Goal: Task Accomplishment & Management: Use online tool/utility

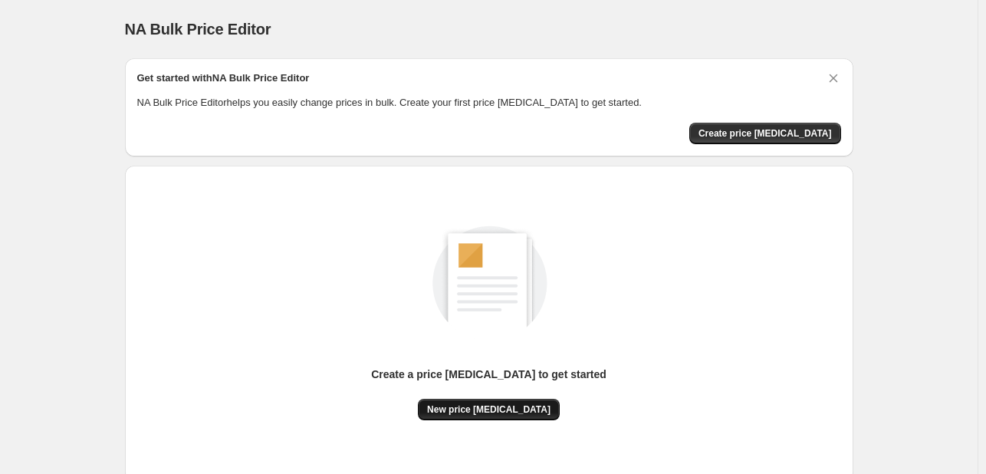
click at [485, 407] on span "New price [MEDICAL_DATA]" at bounding box center [488, 409] width 123 height 12
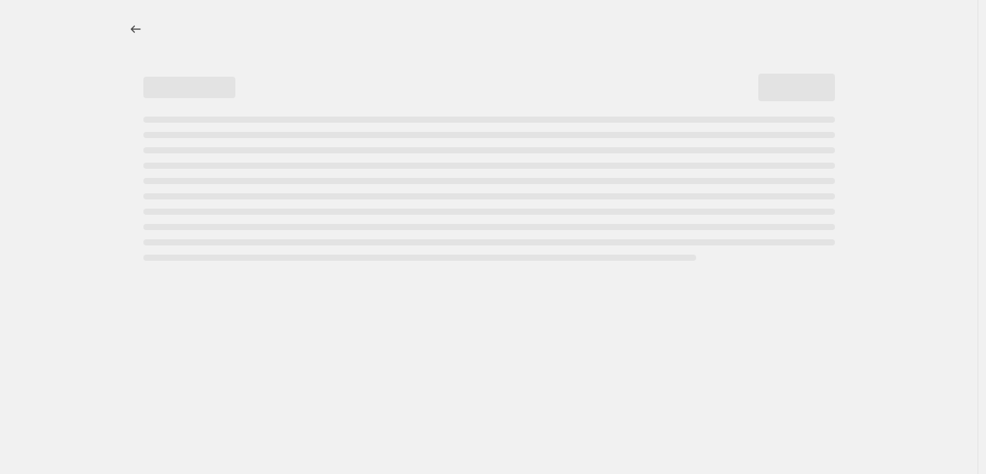
select select "percentage"
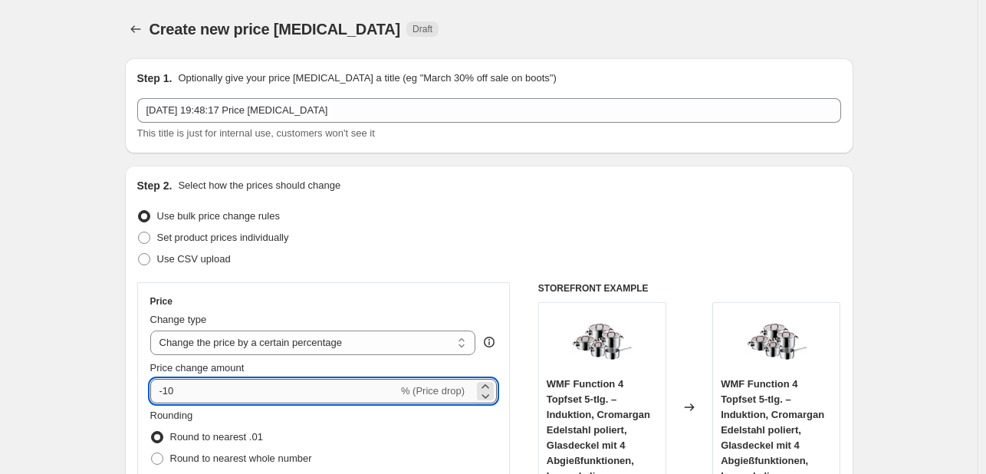
click at [232, 399] on input "-10" at bounding box center [274, 391] width 248 height 25
type input "-1"
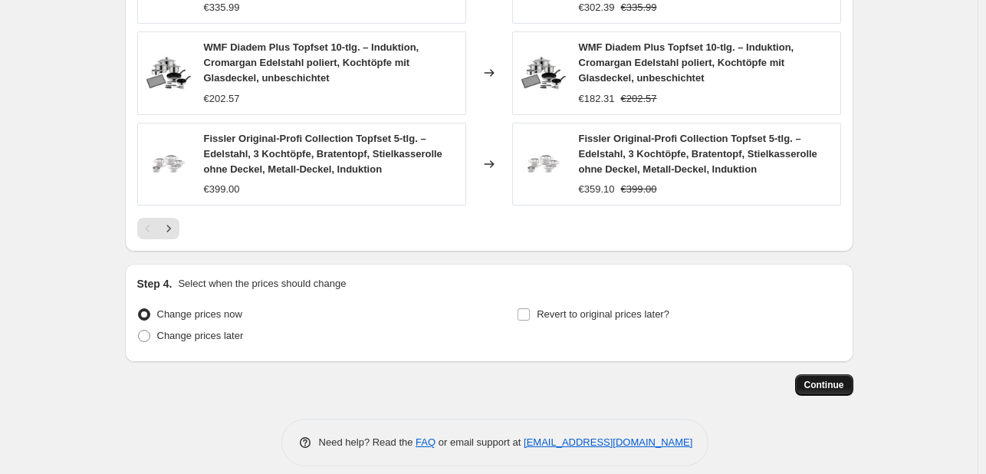
scroll to position [1175, 0]
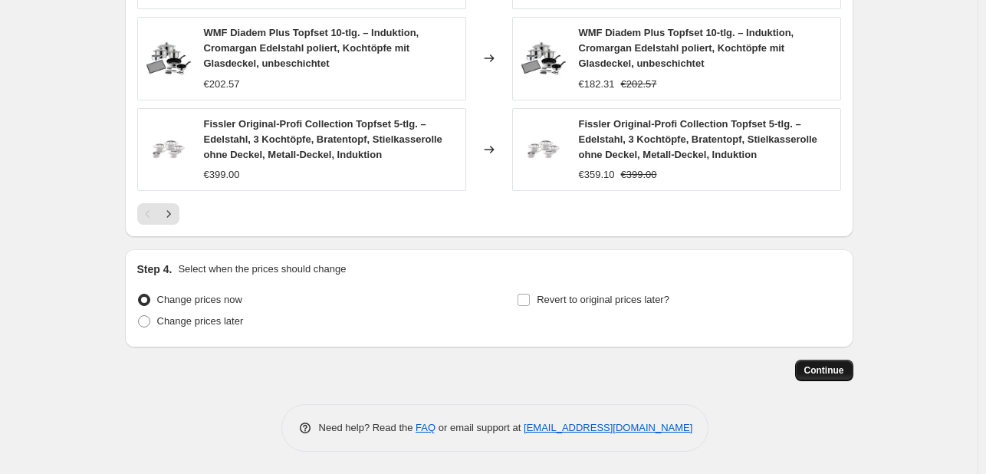
type input "-35"
click at [810, 365] on span "Continue" at bounding box center [824, 370] width 40 height 12
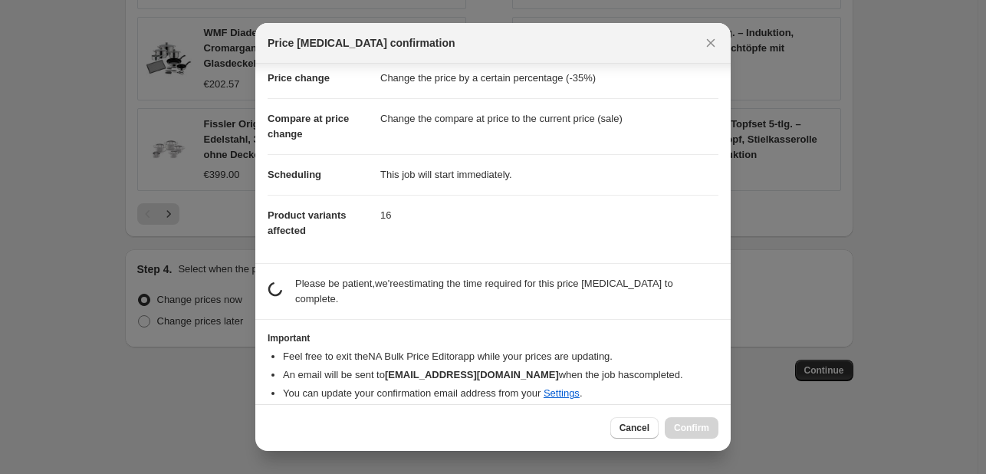
scroll to position [29, 0]
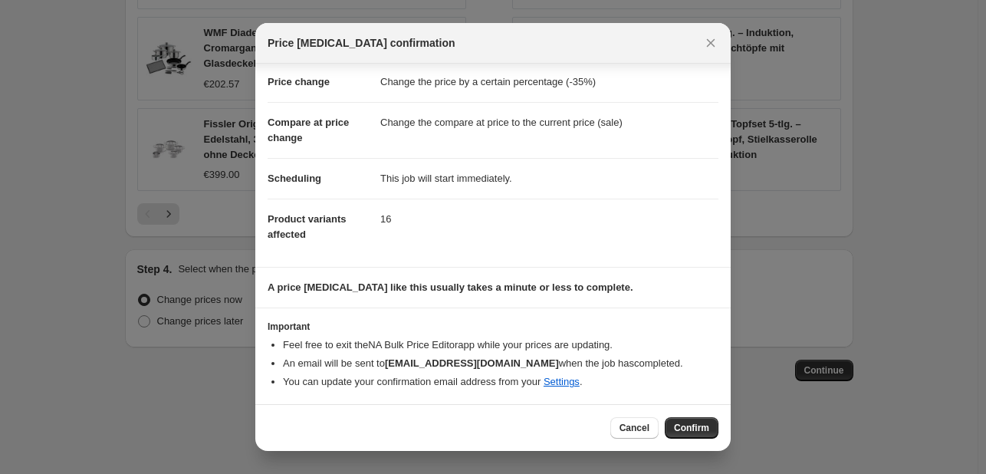
click at [696, 423] on span "Confirm" at bounding box center [691, 428] width 35 height 12
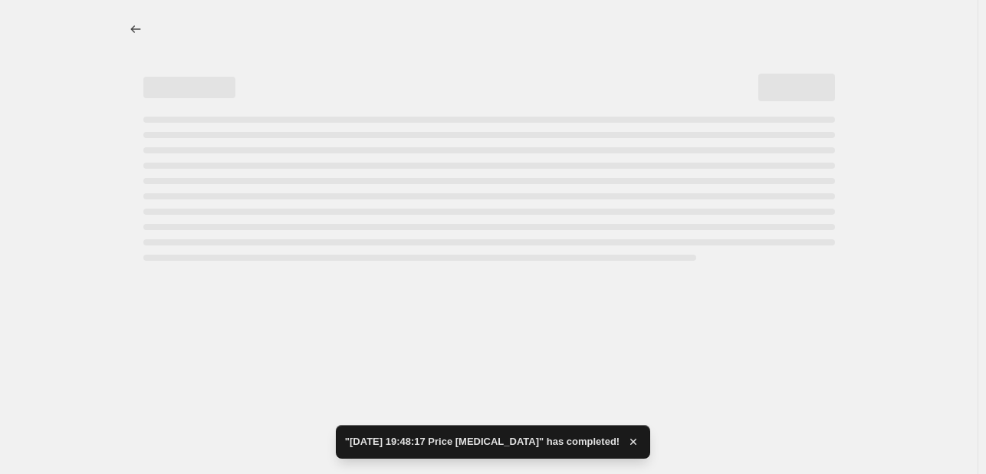
select select "percentage"
